Goal: Navigation & Orientation: Find specific page/section

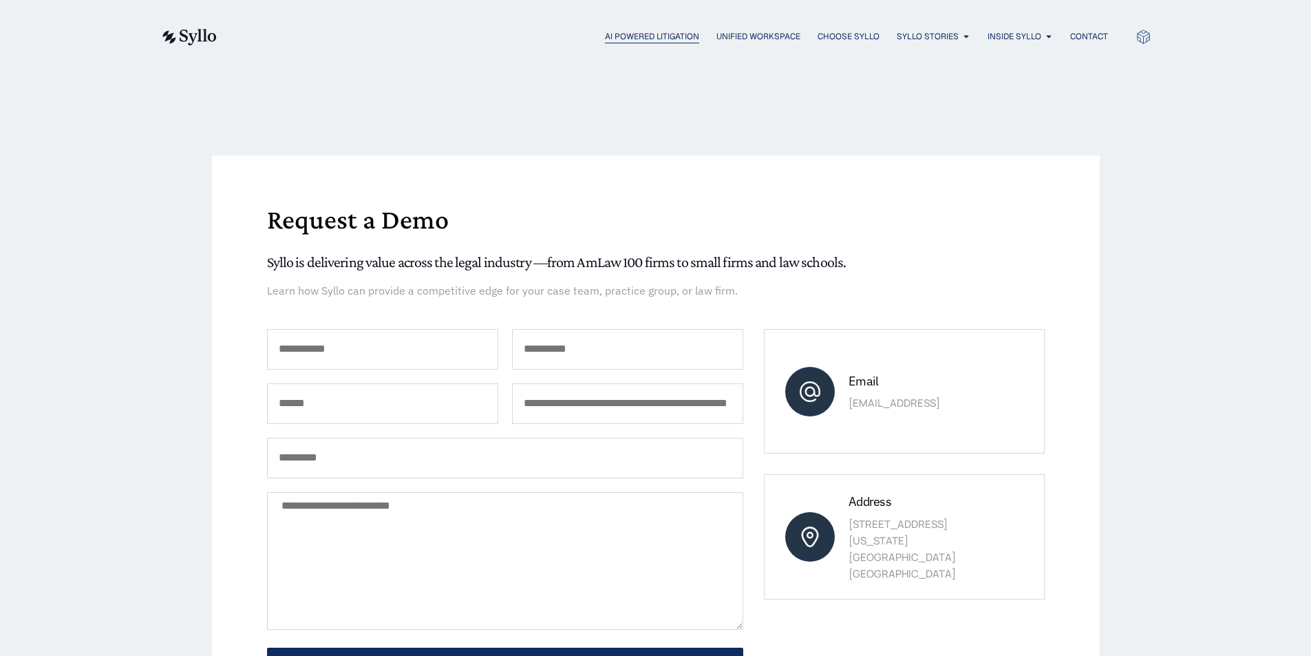
click at [639, 36] on span "AI Powered Litigation" at bounding box center [652, 36] width 94 height 12
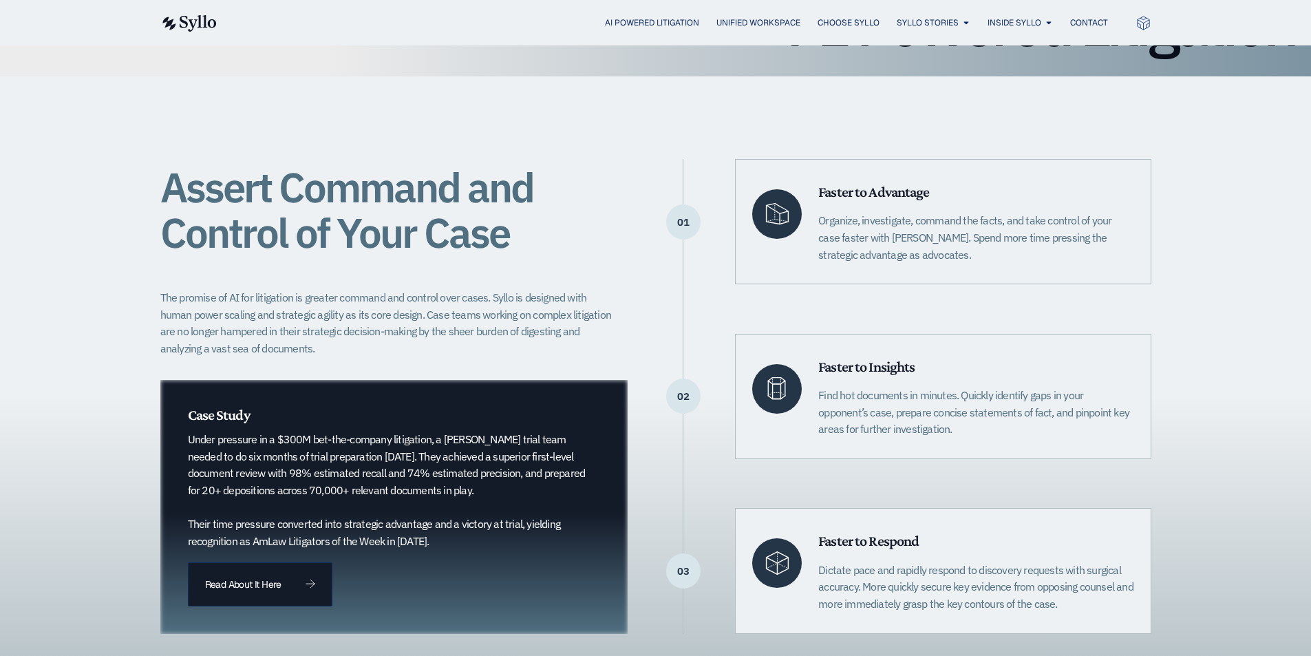
scroll to position [18, 0]
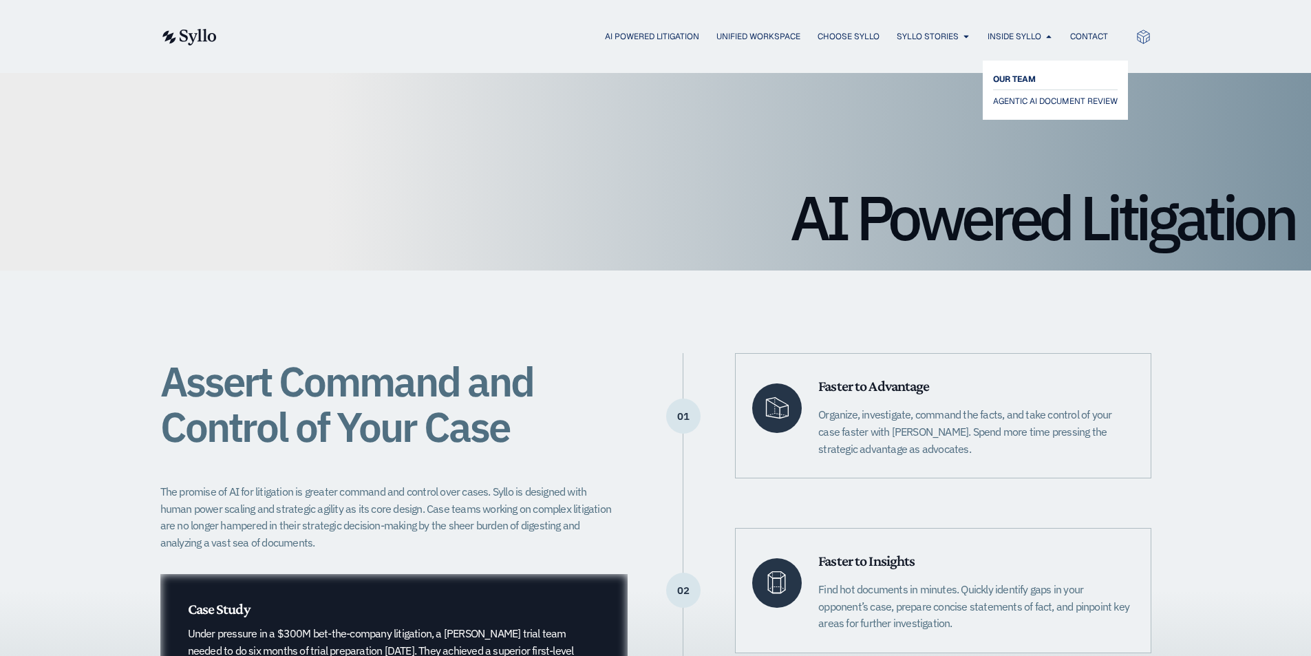
click at [1026, 74] on span "OUR TEAM" at bounding box center [1014, 79] width 43 height 17
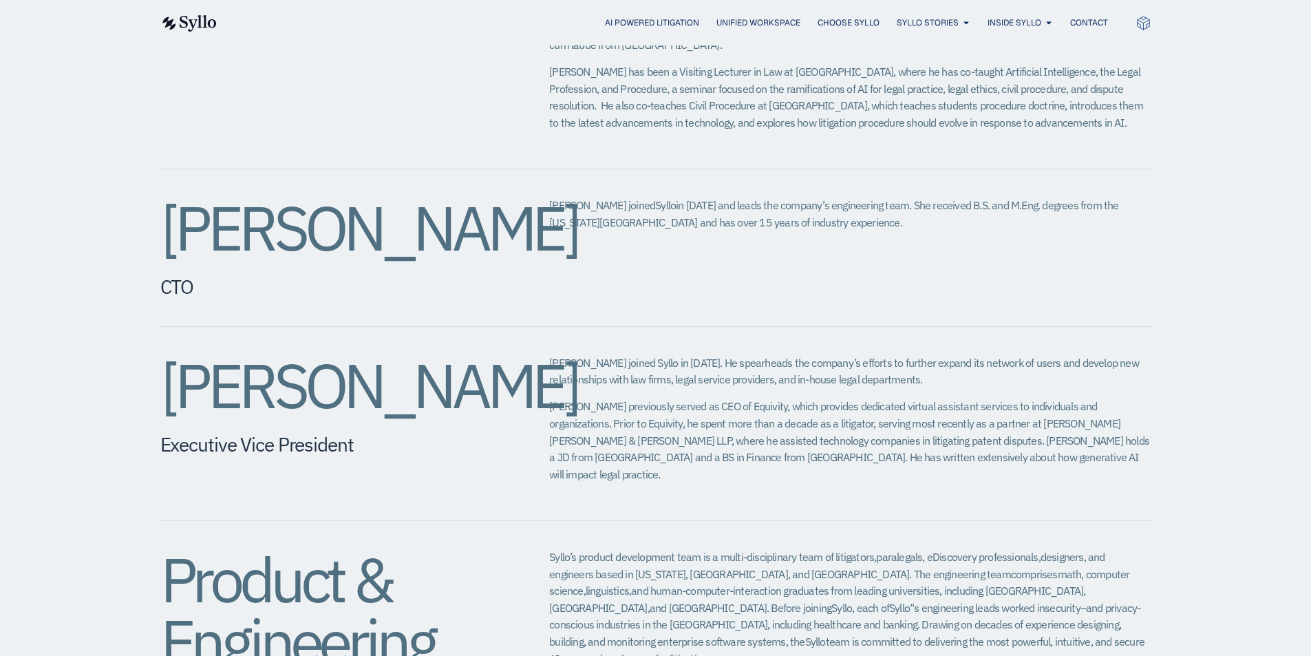
scroll to position [990, 0]
